Goal: Transaction & Acquisition: Purchase product/service

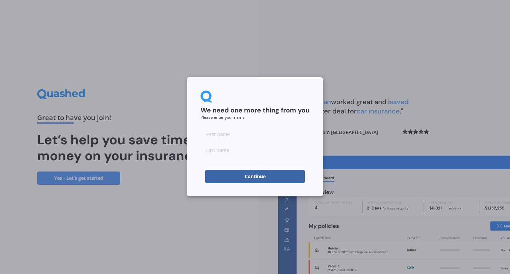
click at [232, 139] on input at bounding box center [255, 134] width 109 height 13
type input "Cor"
type input "[PERSON_NAME]"
click at [245, 137] on input "Cor" at bounding box center [255, 134] width 109 height 13
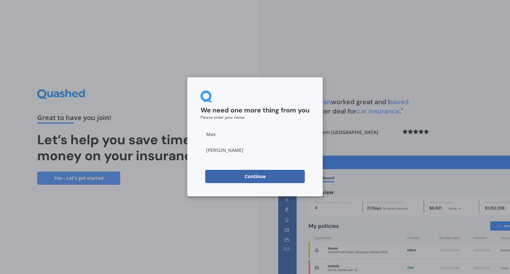
type input "Max"
type input "W"
click at [191, 178] on div "We need one more thing from you Please enter your name [PERSON_NAME] Continue" at bounding box center [255, 136] width 136 height 119
click at [242, 176] on button "Continue" at bounding box center [255, 176] width 100 height 13
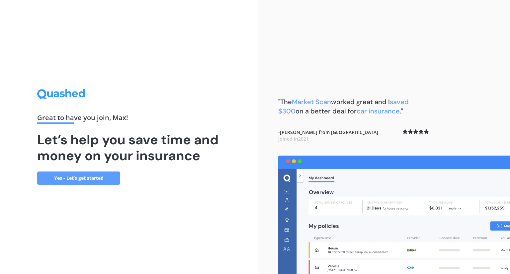
click at [84, 177] on link "Yes - Let’s get started" at bounding box center [78, 178] width 83 height 13
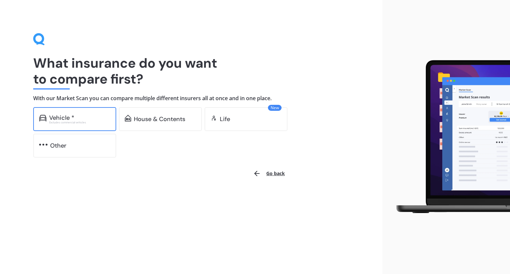
click at [87, 125] on div "Vehicle * Excludes commercial vehicles" at bounding box center [74, 119] width 83 height 24
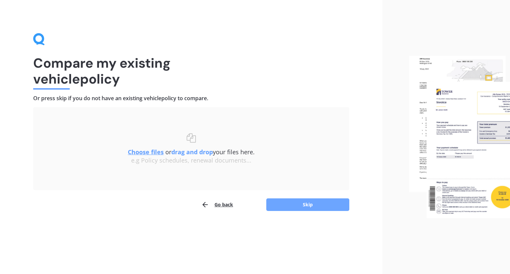
click at [319, 204] on button "Skip" at bounding box center [307, 205] width 83 height 13
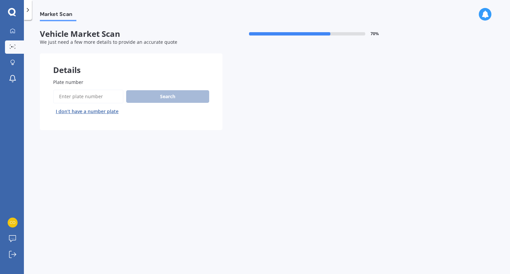
click at [97, 99] on input "Plate number" at bounding box center [88, 97] width 70 height 14
type input "hjj77"
click at [149, 97] on button "Search" at bounding box center [167, 96] width 83 height 13
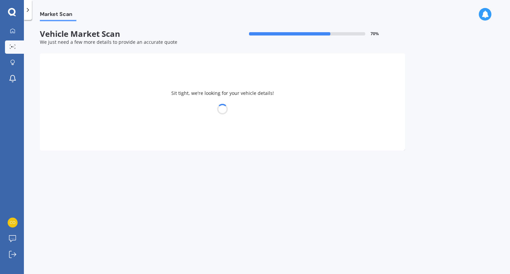
select select "MAZDA"
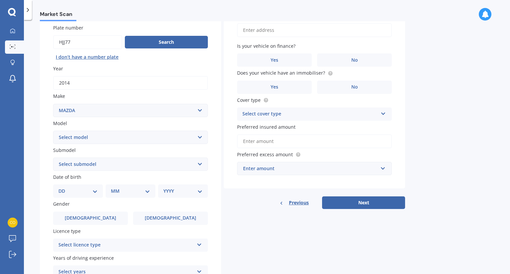
scroll to position [33, 0]
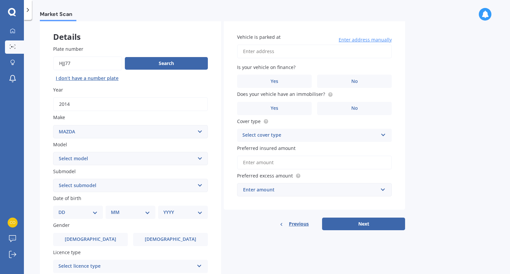
click at [199, 156] on select "Select model 121 2 3 323 323 / Familia 6 626 929 Atenza Autozam Axela AZ3 B2000…" at bounding box center [130, 158] width 155 height 13
click at [198, 156] on select "Select model 121 2 3 323 323 / Familia 6 626 929 Atenza Autozam Axela AZ3 B2000…" at bounding box center [130, 158] width 155 height 13
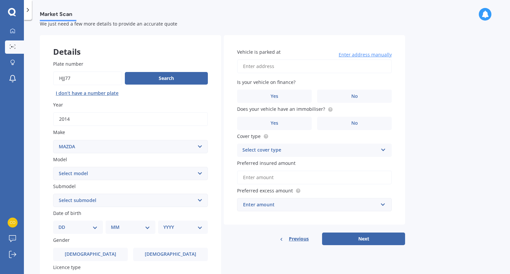
scroll to position [17, 0]
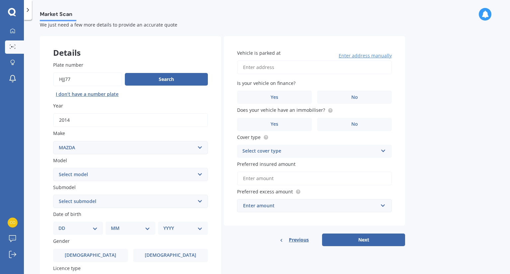
click at [200, 173] on select "Select model 121 2 3 323 323 / Familia 6 626 929 Atenza Autozam Axela AZ3 B2000…" at bounding box center [130, 174] width 155 height 13
select select "CX9"
click at [53, 168] on select "Select model 121 2 3 323 323 / Familia 6 626 929 Atenza Autozam Axela AZ3 B2000…" at bounding box center [130, 174] width 155 height 13
click at [199, 204] on select "Select submodel (All) 4WD 4WD Turbo GSX" at bounding box center [130, 201] width 155 height 13
select select "4WD"
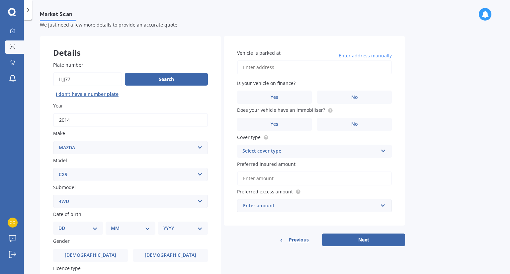
click at [53, 195] on select "Select submodel (All) 4WD 4WD Turbo GSX" at bounding box center [130, 201] width 155 height 13
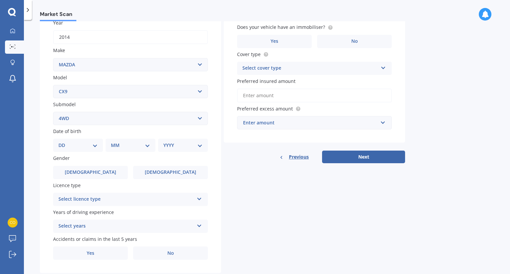
scroll to position [117, 0]
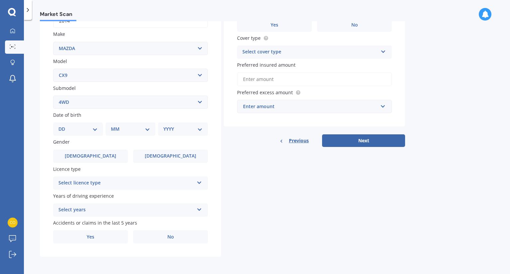
click at [70, 129] on select "DD 01 02 03 04 05 06 07 08 09 10 11 12 13 14 15 16 17 18 19 20 21 22 23 24 25 2…" at bounding box center [77, 129] width 39 height 7
select select "01"
click at [64, 126] on select "DD 01 02 03 04 05 06 07 08 09 10 11 12 13 14 15 16 17 18 19 20 21 22 23 24 25 2…" at bounding box center [77, 129] width 39 height 7
click at [134, 130] on select "MM 01 02 03 04 05 06 07 08 09 10 11 12" at bounding box center [132, 129] width 37 height 7
select select "01"
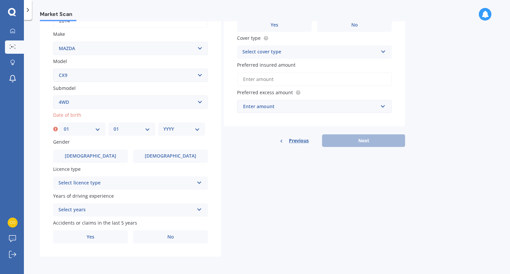
click at [114, 126] on select "MM 01 02 03 04 05 06 07 08 09 10 11 12" at bounding box center [132, 129] width 37 height 7
click at [174, 129] on select "YYYY 2025 2024 2023 2022 2021 2020 2019 2018 2017 2016 2015 2014 2013 2012 2011…" at bounding box center [181, 129] width 37 height 7
select select "1975"
click at [163, 126] on select "YYYY 2025 2024 2023 2022 2021 2020 2019 2018 2017 2016 2015 2014 2013 2012 2011…" at bounding box center [181, 129] width 37 height 7
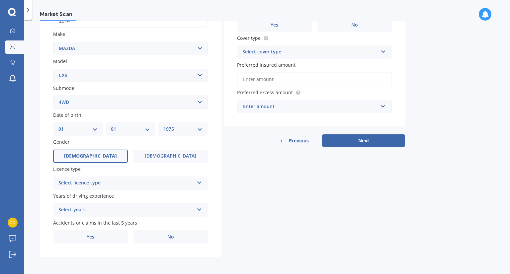
click at [114, 156] on label "[DEMOGRAPHIC_DATA]" at bounding box center [90, 156] width 75 height 13
click at [0, 0] on input "[DEMOGRAPHIC_DATA]" at bounding box center [0, 0] width 0 height 0
click at [197, 185] on div "Select licence type NZ Full NZ Restricted NZ Learners [GEOGRAPHIC_DATA] [GEOGRA…" at bounding box center [130, 183] width 155 height 13
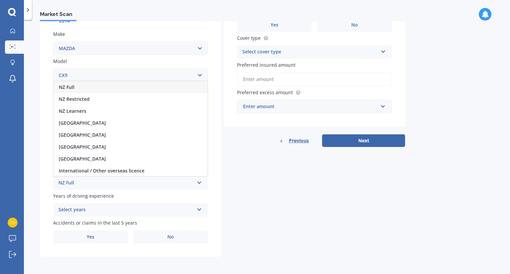
click at [84, 89] on div "NZ Full" at bounding box center [130, 87] width 154 height 12
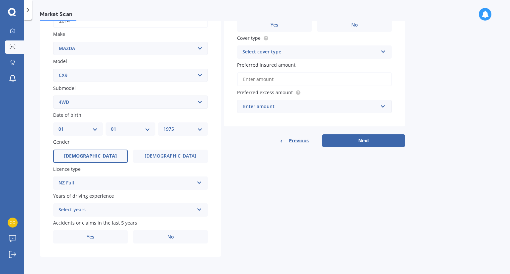
click at [125, 211] on div "Select years" at bounding box center [126, 210] width 136 height 8
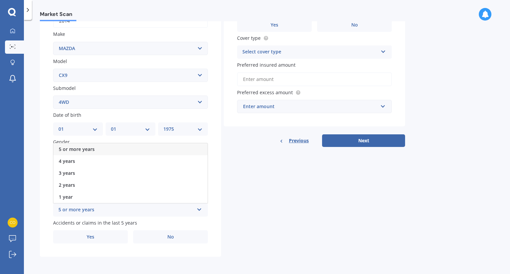
click at [110, 148] on div "5 or more years" at bounding box center [130, 150] width 154 height 12
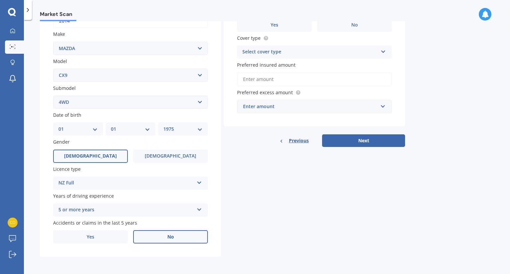
click at [182, 236] on label "No" at bounding box center [170, 237] width 75 height 13
click at [0, 0] on input "No" at bounding box center [0, 0] width 0 height 0
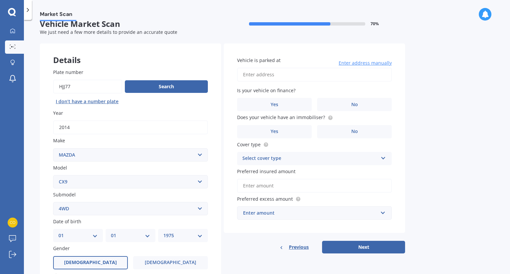
scroll to position [0, 0]
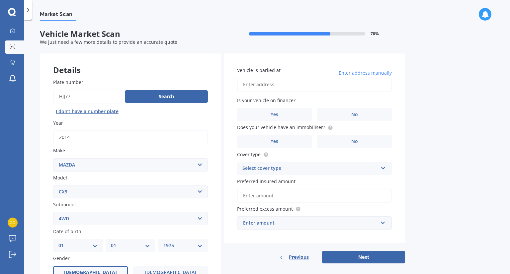
click at [290, 81] on input "Vehicle is parked at" at bounding box center [314, 85] width 155 height 14
type input "[STREET_ADDRESS]"
click at [353, 112] on span "No" at bounding box center [355, 115] width 7 height 6
click at [0, 0] on input "No" at bounding box center [0, 0] width 0 height 0
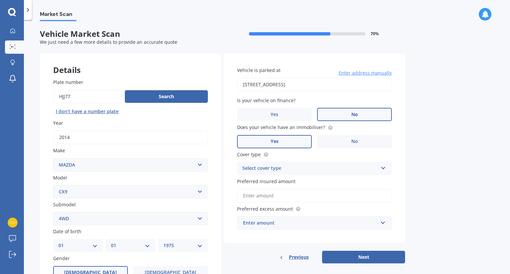
click at [284, 143] on label "Yes" at bounding box center [274, 141] width 75 height 13
click at [0, 0] on input "Yes" at bounding box center [0, 0] width 0 height 0
click at [318, 166] on div "Select cover type" at bounding box center [311, 169] width 136 height 8
click at [311, 180] on div "Comprehensive" at bounding box center [315, 182] width 154 height 12
click at [312, 198] on input "Preferred insured amount" at bounding box center [314, 196] width 155 height 14
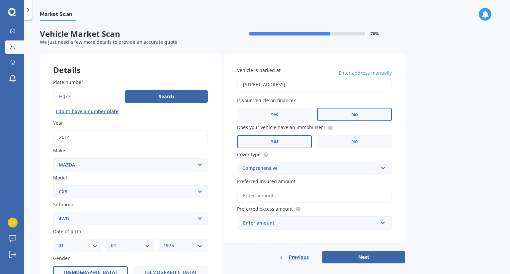
click at [284, 196] on input "Preferred insured amount" at bounding box center [314, 196] width 155 height 14
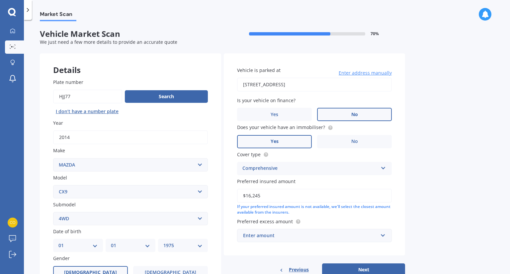
type input "$16,245"
click at [433, 198] on div "Market Scan Vehicle Market Scan 70 % We just need a few more details to provide…" at bounding box center [267, 148] width 486 height 255
click at [383, 235] on input "text" at bounding box center [312, 236] width 149 height 13
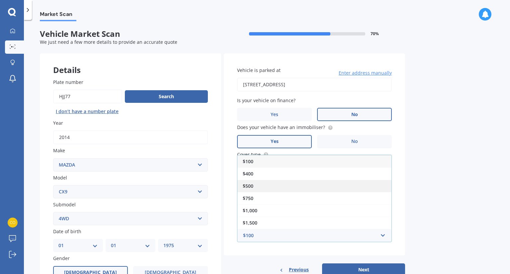
click at [300, 188] on div "$500" at bounding box center [315, 186] width 154 height 12
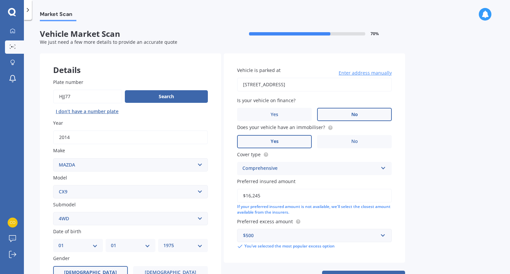
click at [440, 206] on div "Market Scan Vehicle Market Scan 70 % We just need a few more details to provide…" at bounding box center [267, 148] width 486 height 255
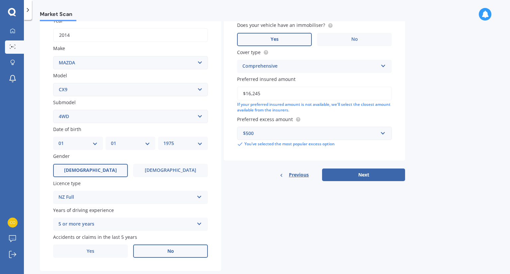
scroll to position [117, 0]
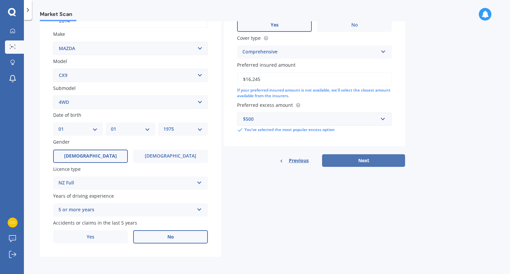
click at [365, 160] on button "Next" at bounding box center [363, 161] width 83 height 13
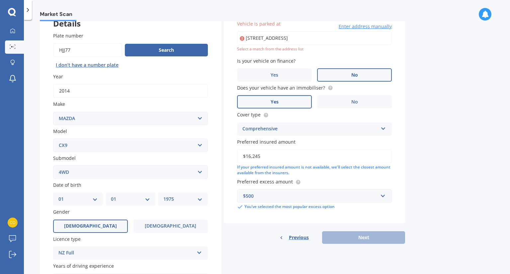
scroll to position [45, 0]
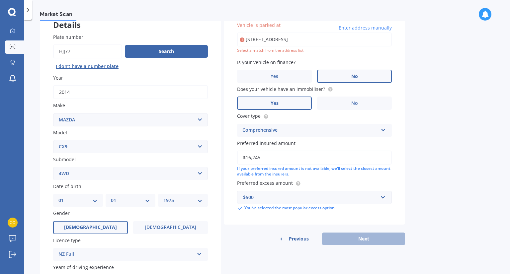
click at [323, 40] on input "[STREET_ADDRESS]" at bounding box center [314, 40] width 155 height 14
click at [412, 79] on div "Market Scan Vehicle Market Scan 70 % We just need a few more details to provide…" at bounding box center [267, 148] width 486 height 255
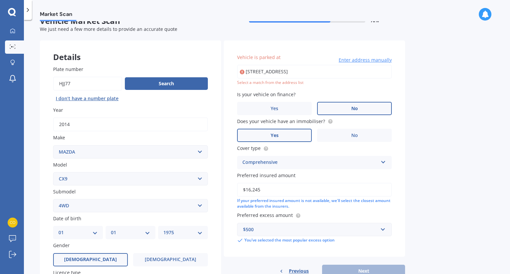
scroll to position [12, 0]
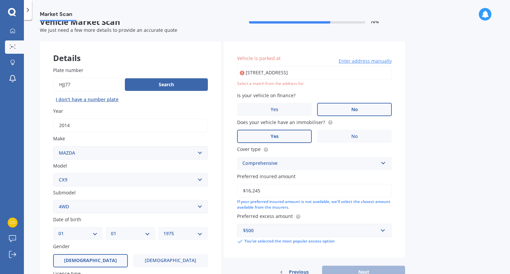
click at [329, 85] on div "Select a match from the address list" at bounding box center [314, 84] width 155 height 6
click at [268, 73] on input "[STREET_ADDRESS]" at bounding box center [314, 73] width 155 height 14
drag, startPoint x: 287, startPoint y: 73, endPoint x: 358, endPoint y: 70, distance: 70.5
click at [358, 70] on input "[STREET_ADDRESS]" at bounding box center [314, 73] width 155 height 14
type input "[STREET_ADDRESS]"
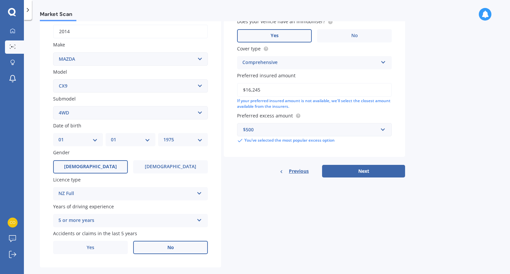
scroll to position [112, 0]
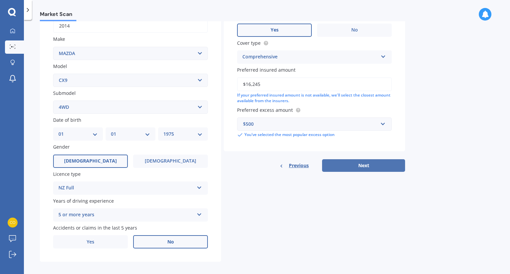
click at [370, 166] on button "Next" at bounding box center [363, 166] width 83 height 13
select select "01"
select select "1975"
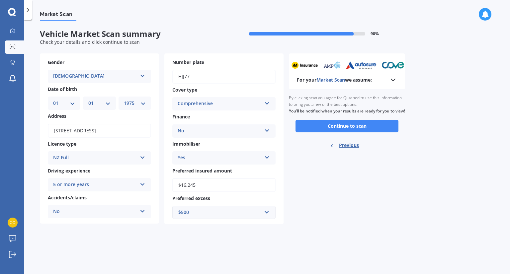
scroll to position [0, 0]
click at [392, 79] on icon at bounding box center [393, 80] width 8 height 8
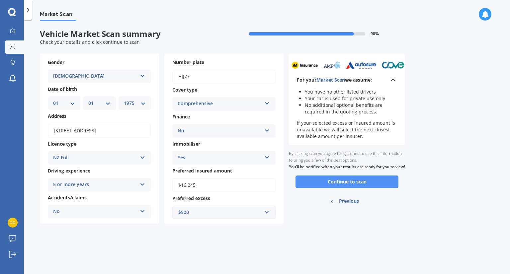
click at [347, 188] on button "Continue to scan" at bounding box center [347, 182] width 103 height 13
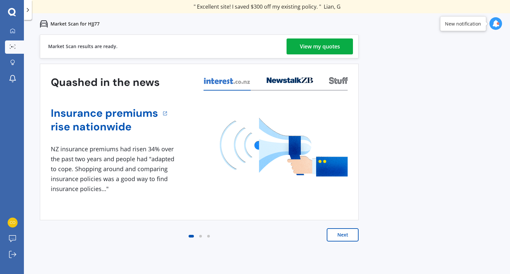
click at [317, 45] on div "View my quotes" at bounding box center [320, 47] width 40 height 16
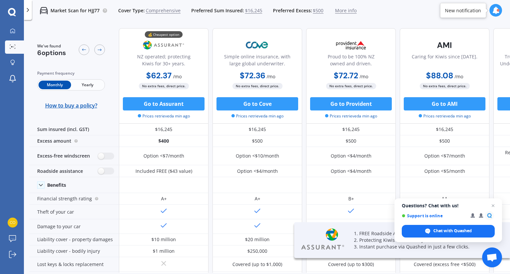
click at [86, 85] on span "Yearly" at bounding box center [87, 85] width 33 height 9
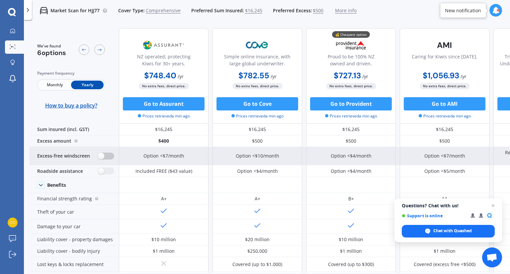
click at [108, 156] on label at bounding box center [106, 156] width 16 height 7
radio input "true"
